Goal: Leave review/rating: Share an evaluation or opinion about a product, service, or content

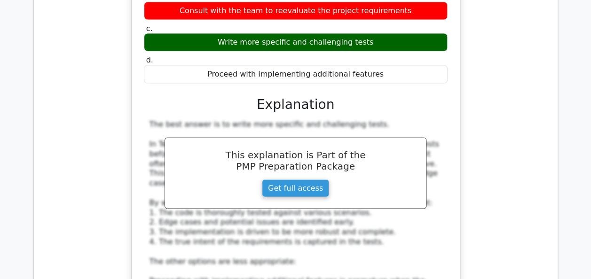
scroll to position [6302, 0]
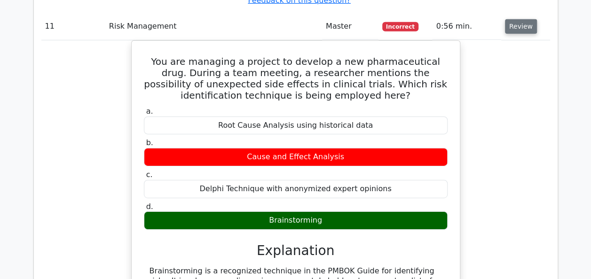
scroll to position [6791, 0]
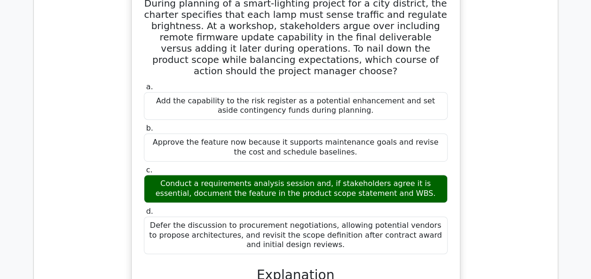
scroll to position [7299, 0]
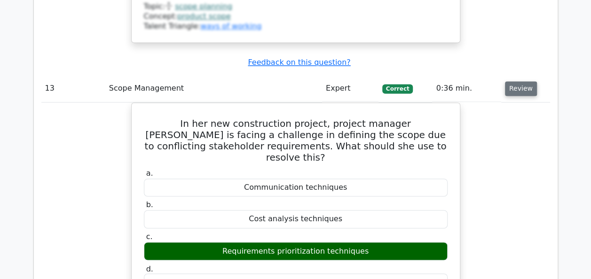
scroll to position [7732, 0]
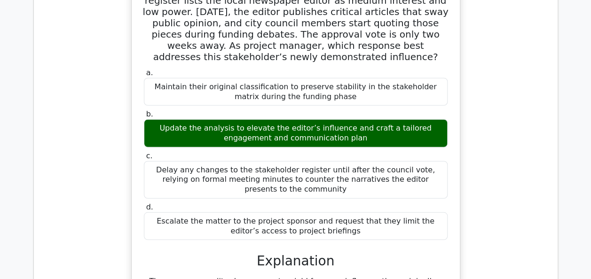
scroll to position [8296, 0]
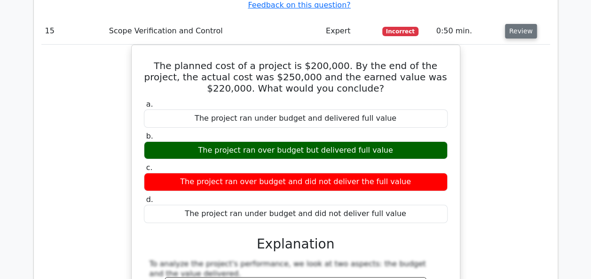
scroll to position [8804, 0]
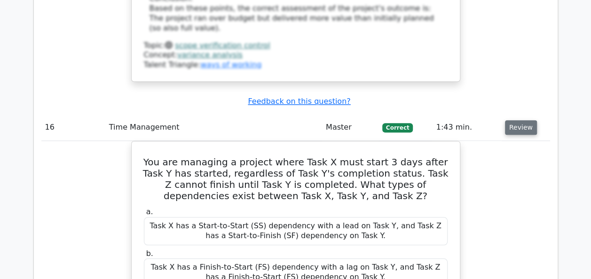
scroll to position [9256, 0]
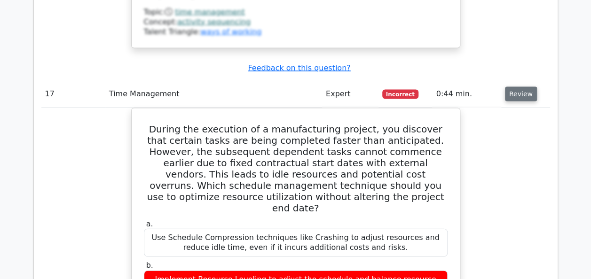
scroll to position [9782, 0]
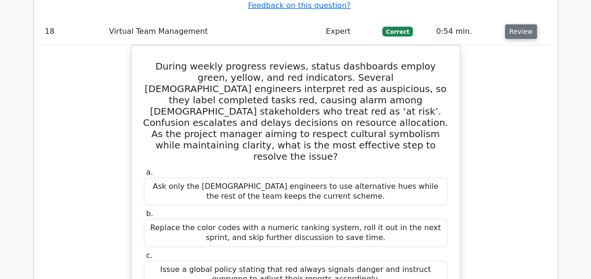
scroll to position [10347, 0]
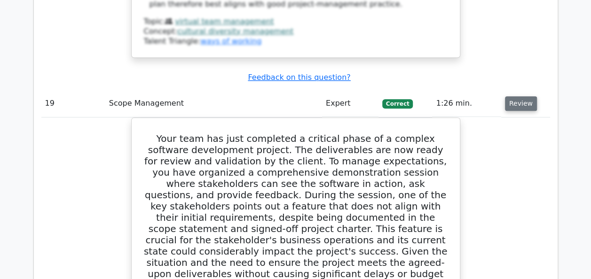
scroll to position [10892, 0]
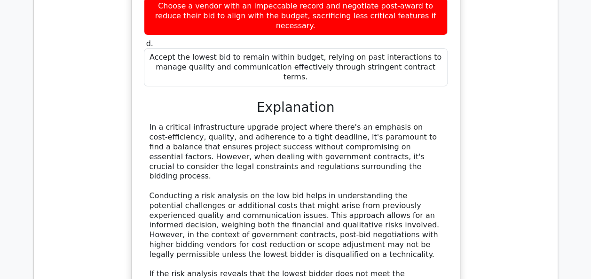
scroll to position [1750, 0]
